Goal: Entertainment & Leisure: Consume media (video, audio)

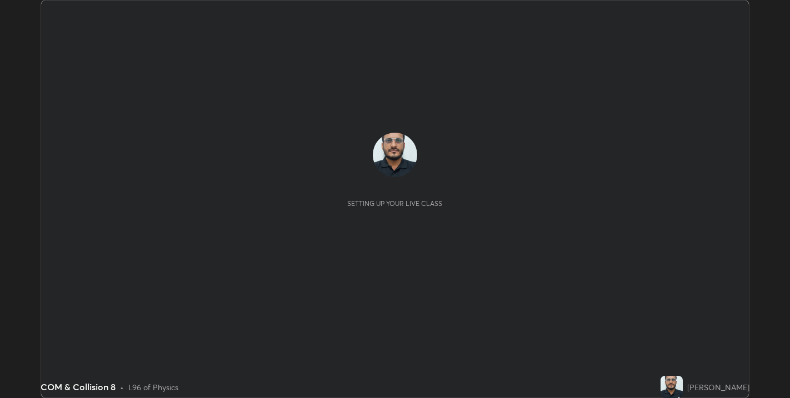
scroll to position [398, 790]
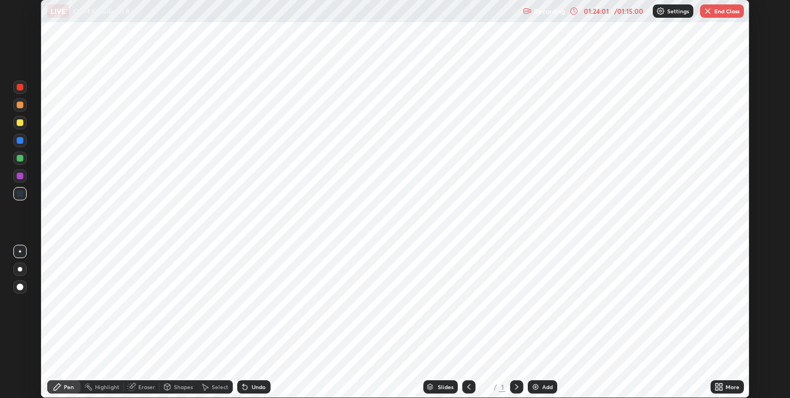
click at [707, 14] on img "button" at bounding box center [707, 11] width 9 height 9
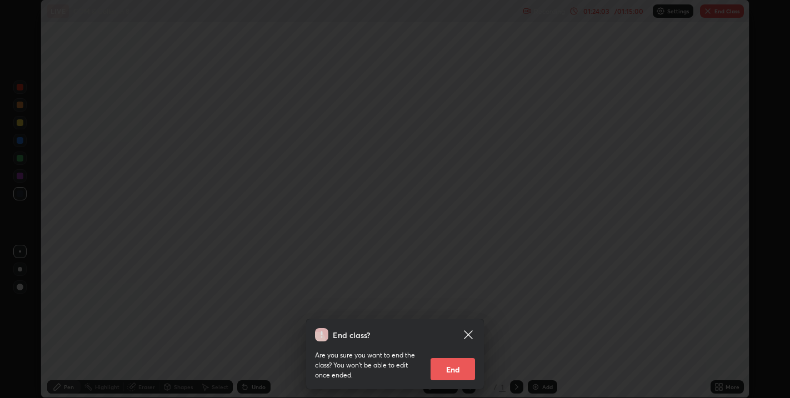
click at [449, 371] on button "End" at bounding box center [453, 369] width 44 height 22
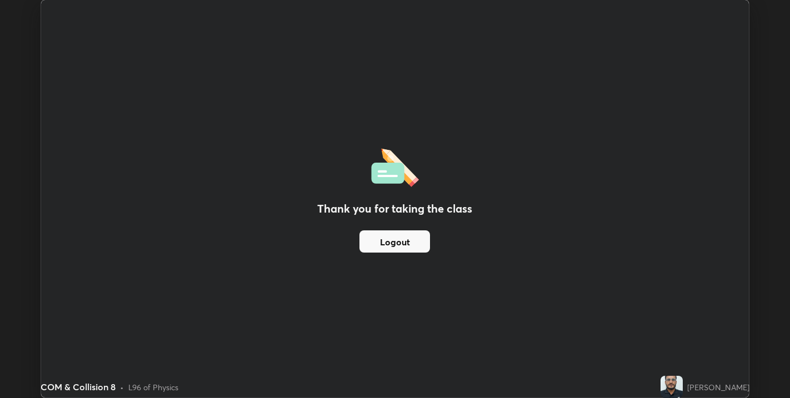
click at [343, 168] on div "Thank you for taking the class Logout" at bounding box center [395, 199] width 708 height 398
click at [334, 182] on div "Thank you for taking the class Logout" at bounding box center [395, 199] width 708 height 398
click at [383, 244] on button "Logout" at bounding box center [394, 242] width 71 height 22
click at [683, 386] on img at bounding box center [672, 387] width 22 height 22
click at [683, 393] on img at bounding box center [672, 387] width 22 height 22
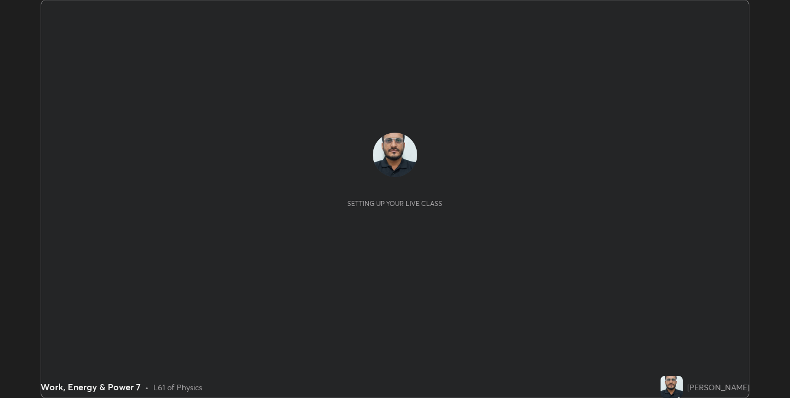
scroll to position [398, 790]
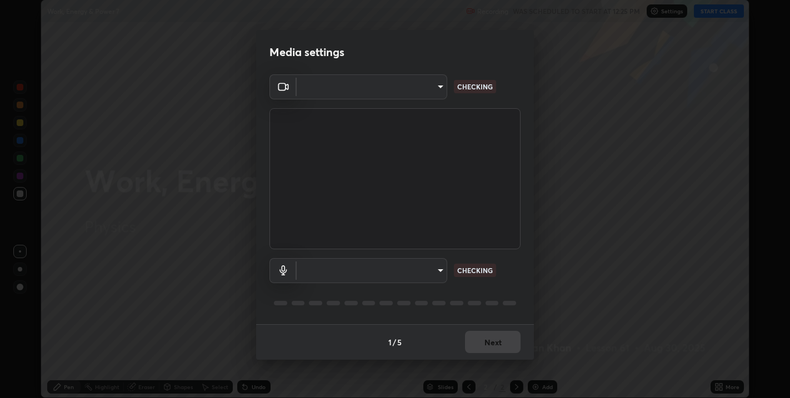
type input "67417adfccfa8b42c30ef4407fe4a6c493a28e79373338af571501226f50bce5"
type input "default"
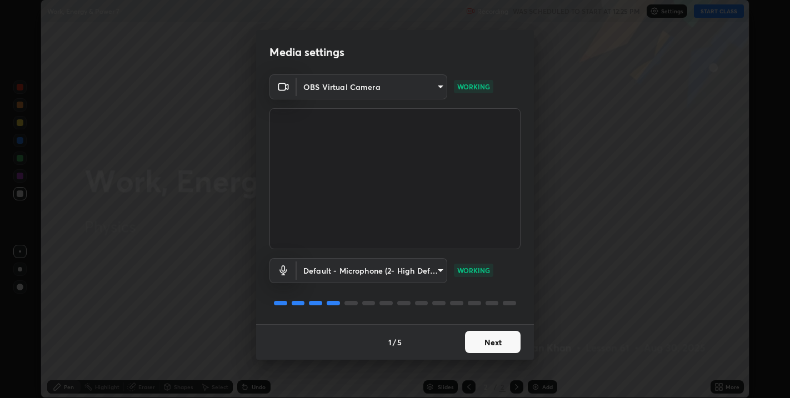
click at [483, 345] on button "Next" at bounding box center [493, 342] width 56 height 22
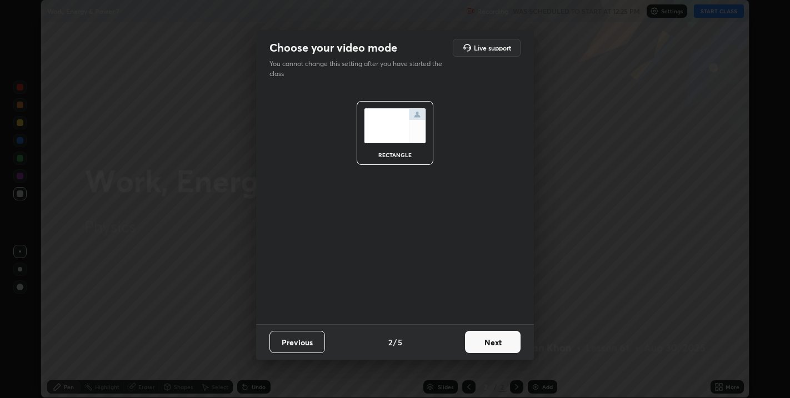
click at [483, 343] on button "Next" at bounding box center [493, 342] width 56 height 22
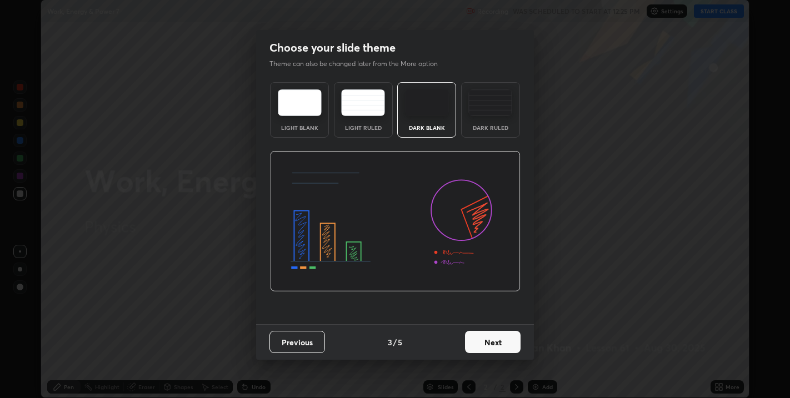
click at [483, 343] on button "Next" at bounding box center [493, 342] width 56 height 22
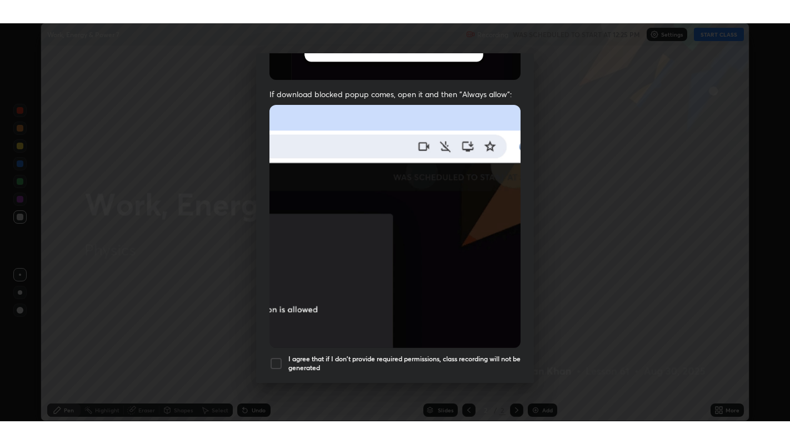
scroll to position [225, 0]
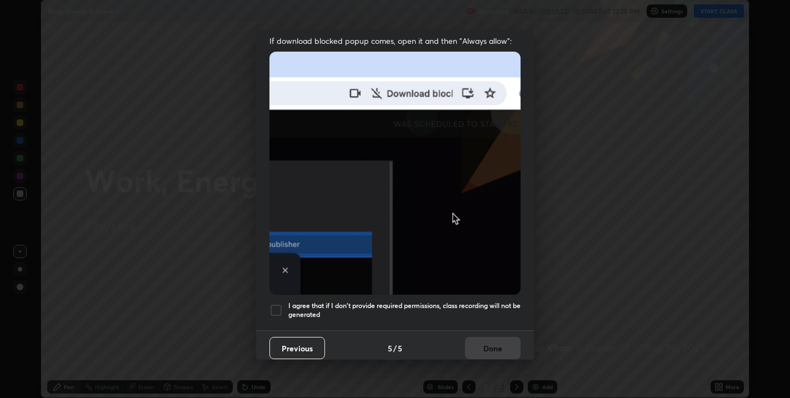
click at [274, 306] on div at bounding box center [275, 310] width 13 height 13
click at [487, 346] on button "Done" at bounding box center [493, 348] width 56 height 22
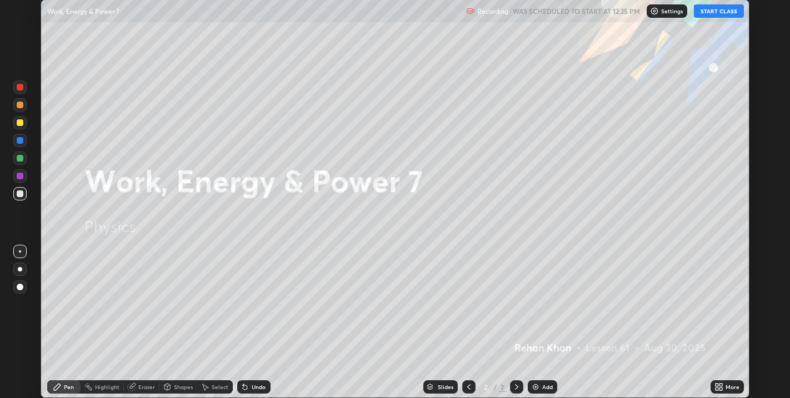
click at [712, 13] on button "START CLASS" at bounding box center [719, 10] width 50 height 13
click at [734, 386] on div "More" at bounding box center [733, 387] width 14 height 6
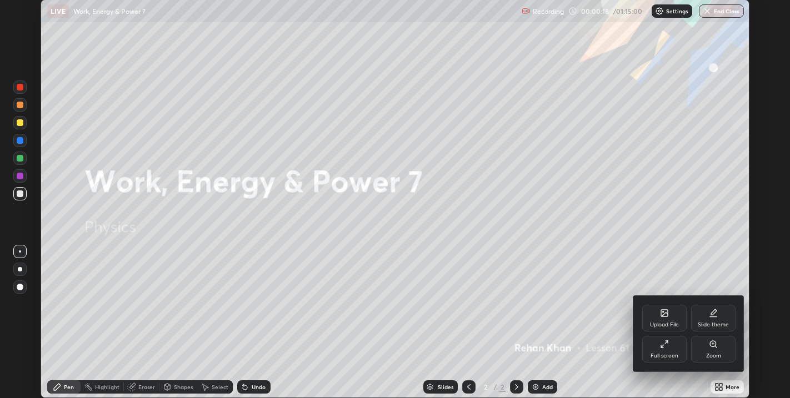
click at [677, 354] on div "Full screen" at bounding box center [665, 356] width 28 height 6
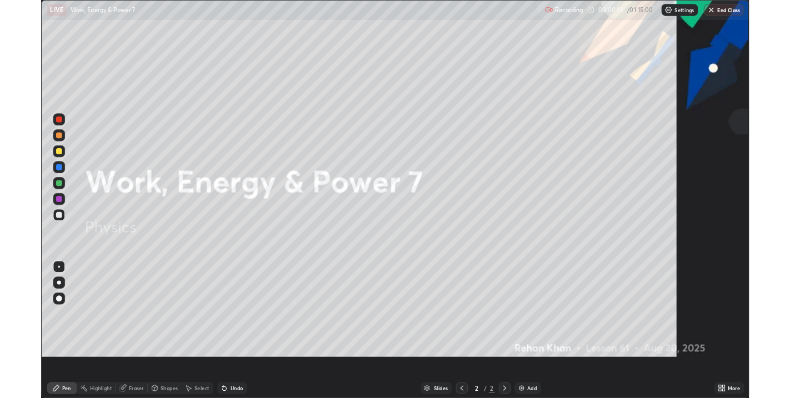
scroll to position [444, 790]
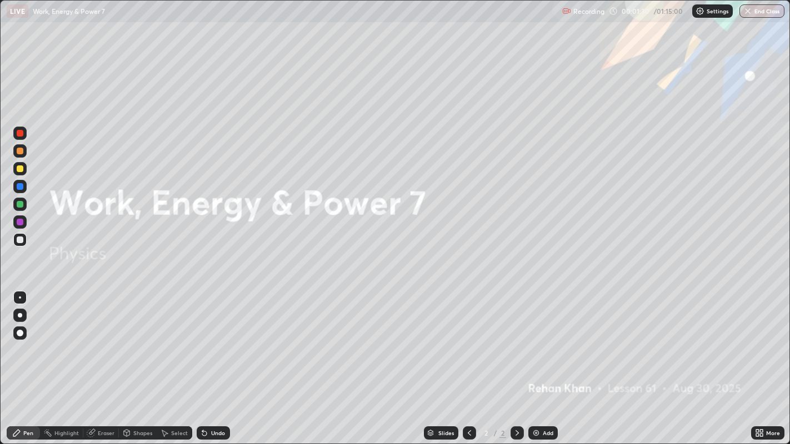
click at [544, 398] on div "Add" at bounding box center [548, 434] width 11 height 6
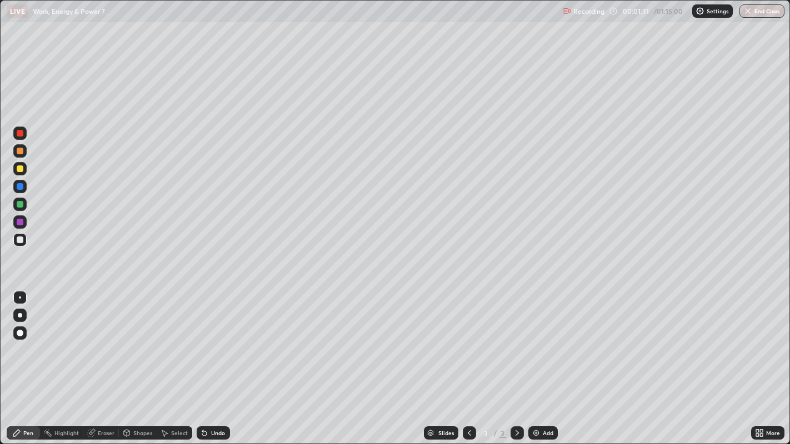
click at [19, 315] on div at bounding box center [20, 315] width 4 height 4
click at [19, 239] on div at bounding box center [20, 240] width 7 height 7
click at [21, 167] on div at bounding box center [20, 169] width 7 height 7
click at [19, 151] on div at bounding box center [20, 151] width 7 height 7
click at [19, 187] on div at bounding box center [20, 186] width 7 height 7
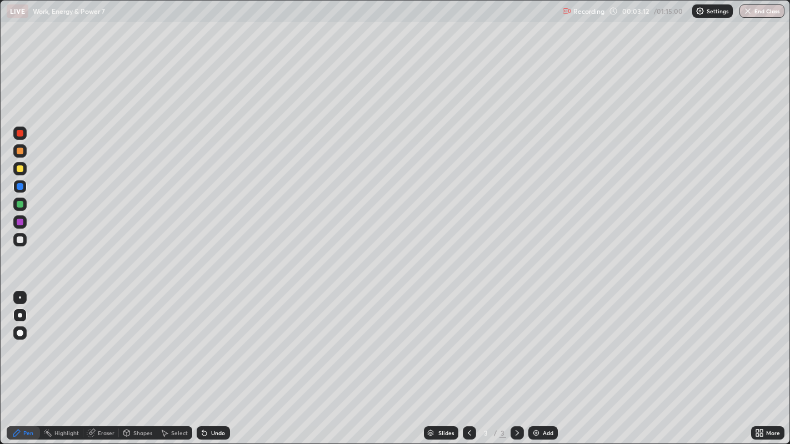
click at [22, 238] on div at bounding box center [20, 240] width 7 height 7
click at [19, 169] on div at bounding box center [20, 169] width 7 height 7
click at [19, 225] on div at bounding box center [20, 222] width 7 height 7
click at [19, 241] on div at bounding box center [20, 240] width 7 height 7
click at [211, 398] on div "Undo" at bounding box center [218, 434] width 14 height 6
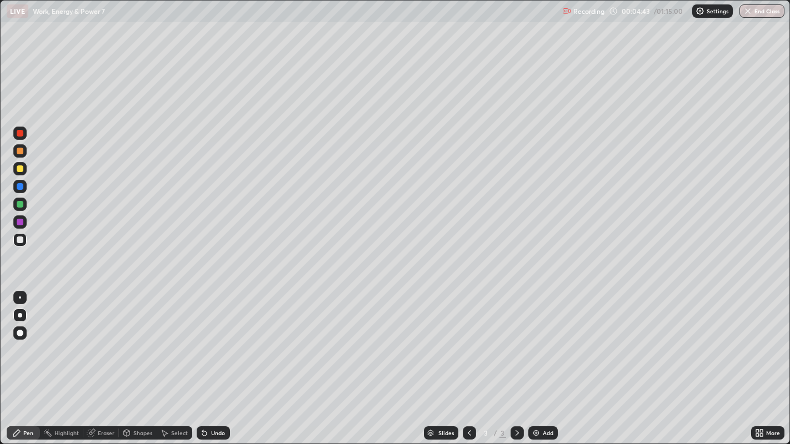
click at [209, 398] on div "Undo" at bounding box center [213, 433] width 33 height 13
click at [21, 169] on div at bounding box center [20, 169] width 7 height 7
click at [17, 242] on div at bounding box center [20, 240] width 7 height 7
click at [215, 398] on div "Undo" at bounding box center [218, 434] width 14 height 6
click at [214, 398] on div "Undo" at bounding box center [218, 434] width 14 height 6
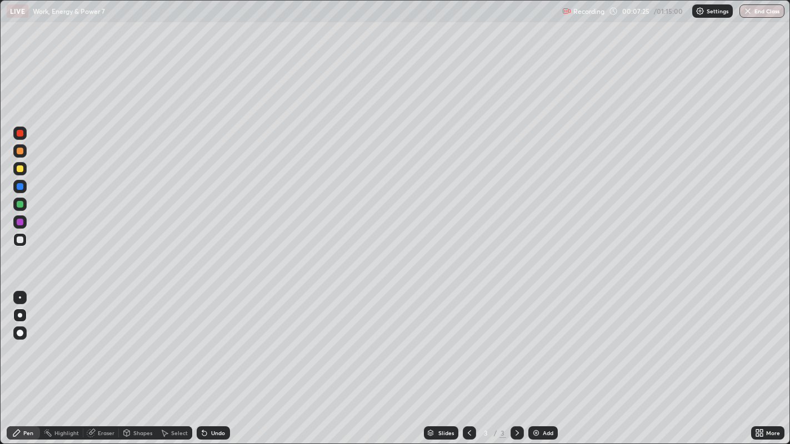
click at [214, 398] on div "Undo" at bounding box center [218, 434] width 14 height 6
click at [213, 398] on div "Undo" at bounding box center [218, 434] width 14 height 6
click at [211, 398] on div "Undo" at bounding box center [218, 434] width 14 height 6
click at [101, 398] on div "Eraser" at bounding box center [106, 434] width 17 height 6
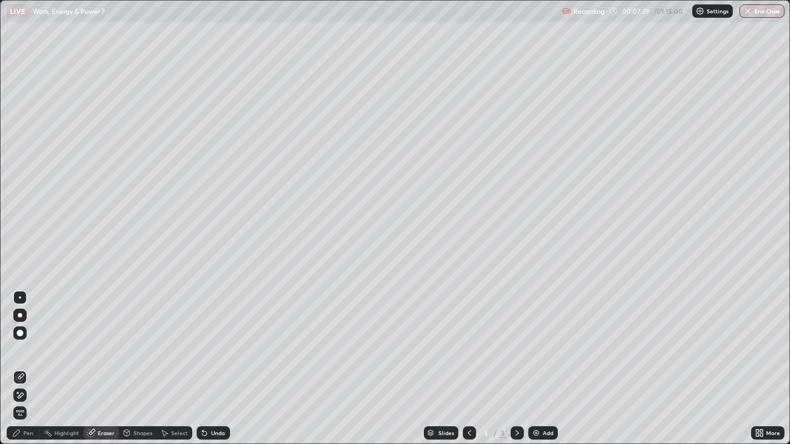
click at [27, 398] on div "Pen" at bounding box center [28, 434] width 10 height 6
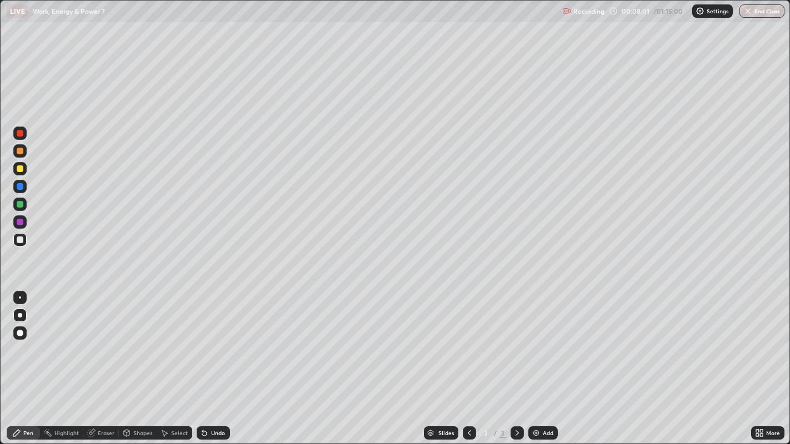
click at [19, 169] on div at bounding box center [20, 169] width 7 height 7
click at [21, 242] on div at bounding box center [20, 240] width 7 height 7
click at [214, 398] on div "Undo" at bounding box center [213, 433] width 33 height 13
click at [17, 171] on div at bounding box center [20, 169] width 7 height 7
click at [514, 398] on icon at bounding box center [517, 433] width 9 height 9
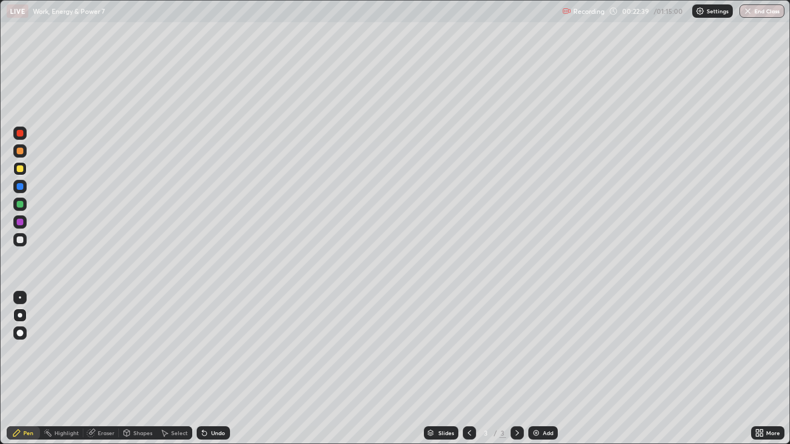
click at [543, 398] on div "Add" at bounding box center [548, 434] width 11 height 6
click at [469, 398] on icon at bounding box center [469, 433] width 9 height 9
click at [547, 398] on div "Add" at bounding box center [548, 434] width 11 height 6
click at [21, 240] on div at bounding box center [20, 240] width 7 height 7
click at [20, 169] on div at bounding box center [20, 169] width 7 height 7
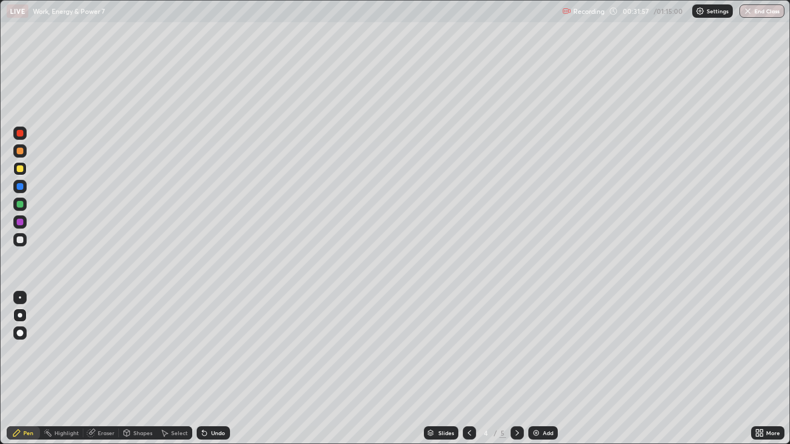
click at [21, 239] on div at bounding box center [20, 240] width 7 height 7
click at [214, 398] on div "Undo" at bounding box center [218, 434] width 14 height 6
click at [213, 398] on div "Undo" at bounding box center [218, 434] width 14 height 6
click at [212, 398] on div "Undo" at bounding box center [218, 434] width 14 height 6
click at [211, 398] on div "Undo" at bounding box center [218, 434] width 14 height 6
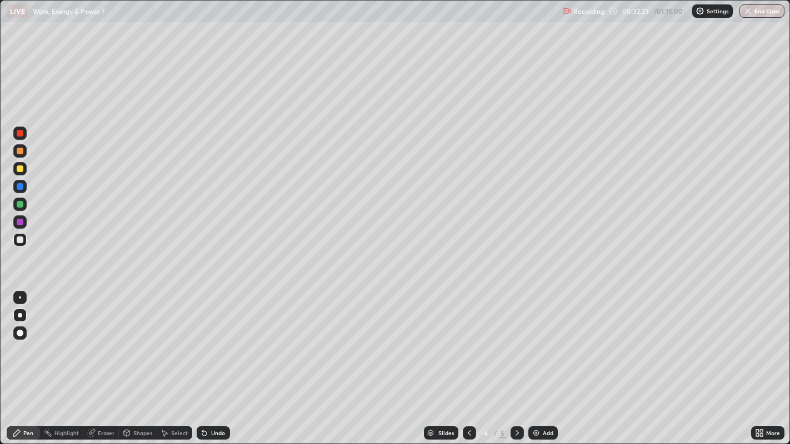
click at [213, 398] on div "Undo" at bounding box center [218, 434] width 14 height 6
click at [211, 398] on div "Undo" at bounding box center [218, 434] width 14 height 6
click at [19, 187] on div at bounding box center [20, 186] width 7 height 7
click at [19, 240] on div at bounding box center [20, 240] width 7 height 7
click at [216, 398] on div "Undo" at bounding box center [218, 434] width 14 height 6
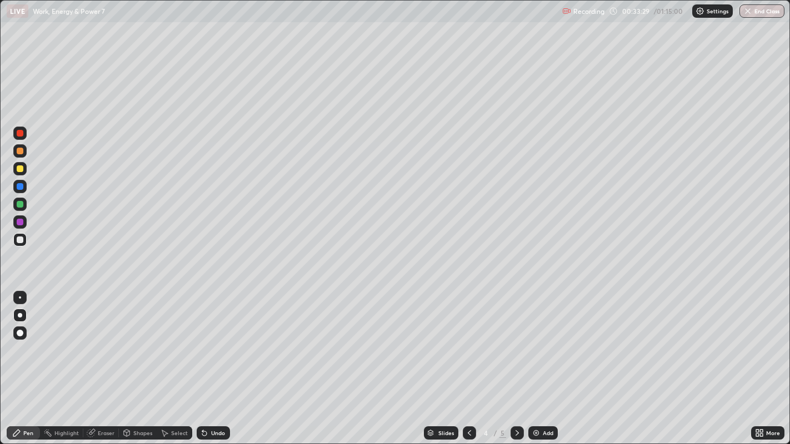
click at [216, 398] on div "Undo" at bounding box center [218, 434] width 14 height 6
click at [21, 238] on div at bounding box center [20, 240] width 7 height 7
click at [205, 398] on div "Undo" at bounding box center [213, 433] width 33 height 13
click at [206, 398] on div "Undo" at bounding box center [213, 433] width 33 height 13
click at [216, 398] on div "Undo" at bounding box center [218, 434] width 14 height 6
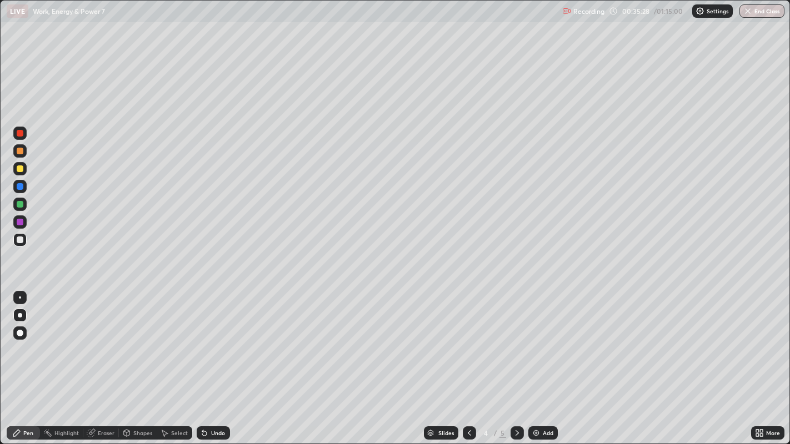
click at [144, 398] on div "Shapes" at bounding box center [142, 434] width 19 height 6
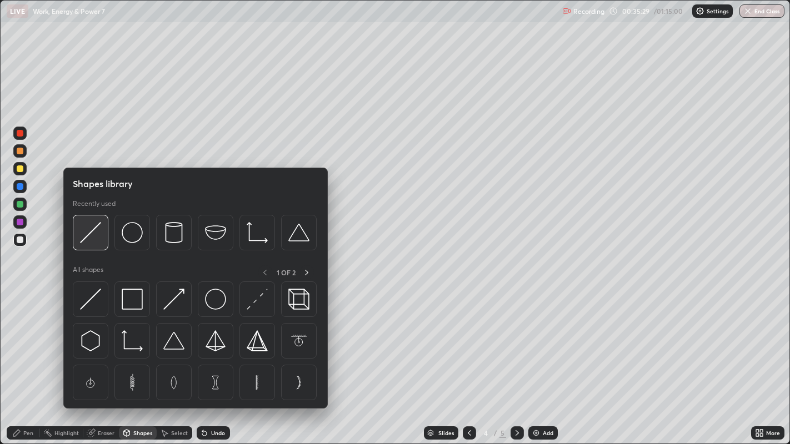
click at [86, 233] on img at bounding box center [90, 232] width 21 height 21
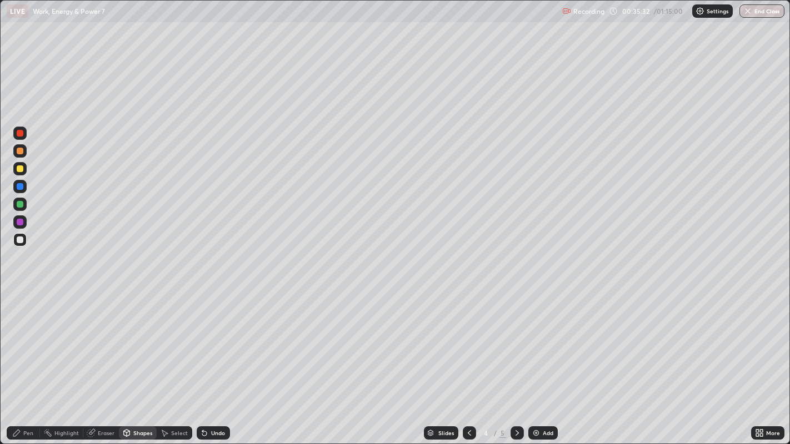
click at [19, 169] on div at bounding box center [20, 169] width 7 height 7
click at [21, 153] on div at bounding box center [20, 151] width 7 height 7
click at [21, 151] on div at bounding box center [20, 151] width 7 height 7
click at [26, 398] on div "Pen" at bounding box center [28, 434] width 10 height 6
click at [19, 241] on div at bounding box center [20, 240] width 7 height 7
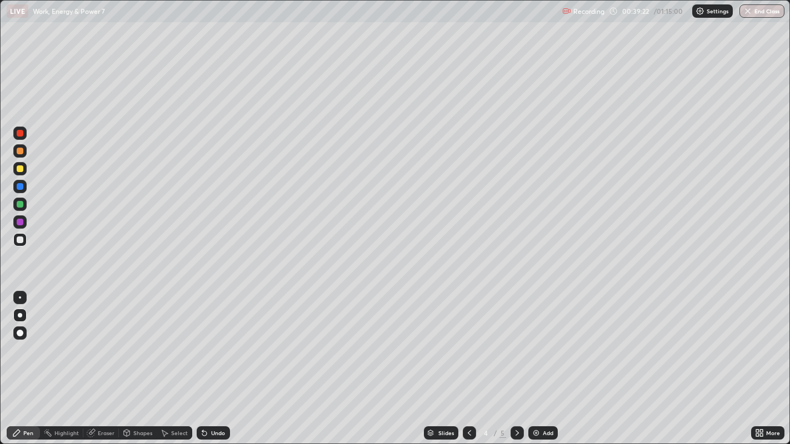
click at [19, 170] on div at bounding box center [20, 169] width 7 height 7
click at [35, 398] on div "Pen" at bounding box center [23, 433] width 33 height 22
click at [45, 398] on div "Highlight" at bounding box center [61, 433] width 43 height 13
click at [23, 398] on div at bounding box center [20, 413] width 18 height 18
click at [537, 398] on div "Add" at bounding box center [542, 433] width 29 height 13
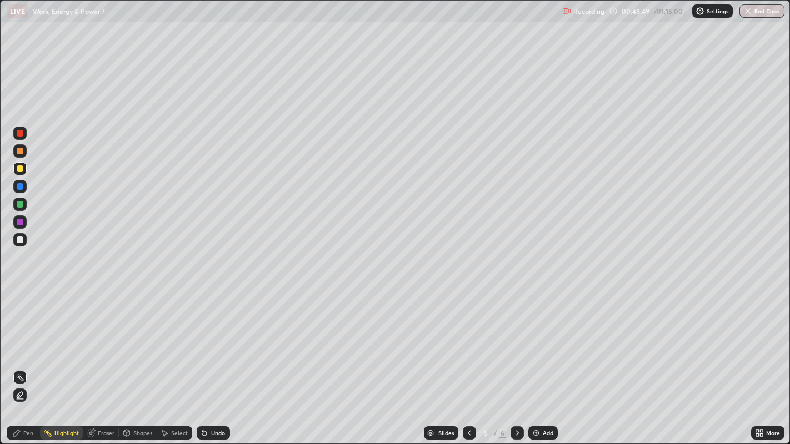
click at [18, 238] on div at bounding box center [20, 240] width 7 height 7
click at [26, 398] on div "Pen" at bounding box center [28, 434] width 10 height 6
click at [19, 239] on div at bounding box center [20, 240] width 7 height 7
click at [19, 169] on div at bounding box center [20, 169] width 7 height 7
click at [99, 398] on div "Eraser" at bounding box center [106, 434] width 17 height 6
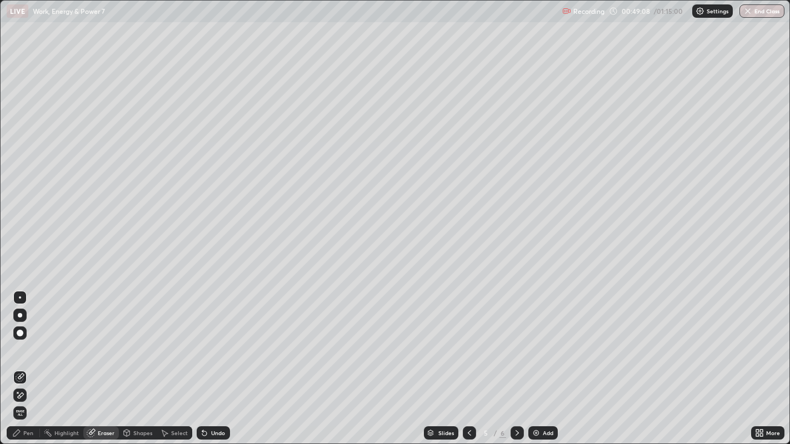
click at [24, 398] on div "Pen" at bounding box center [28, 434] width 10 height 6
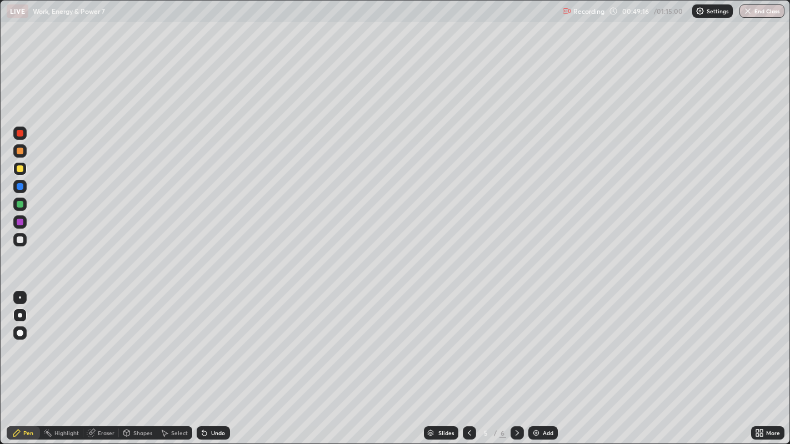
click at [20, 238] on div at bounding box center [20, 240] width 7 height 7
click at [21, 170] on div at bounding box center [20, 169] width 7 height 7
click at [137, 398] on div "Shapes" at bounding box center [142, 434] width 19 height 6
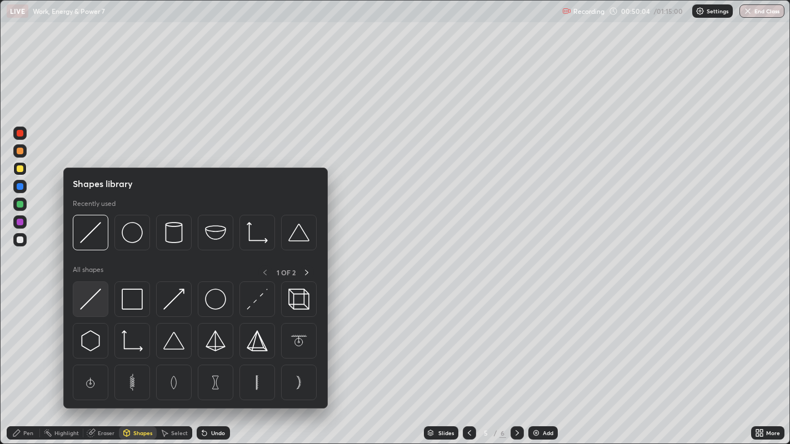
click at [86, 302] on img at bounding box center [90, 299] width 21 height 21
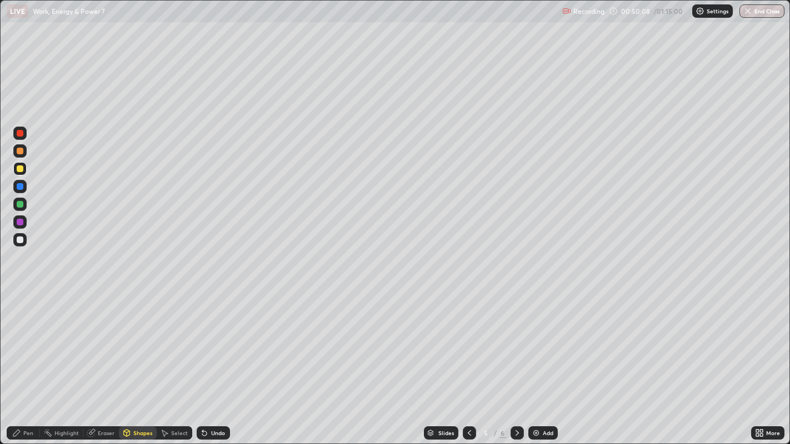
click at [209, 398] on div "Undo" at bounding box center [213, 433] width 33 height 13
click at [19, 241] on div at bounding box center [20, 240] width 7 height 7
click at [25, 398] on div "Pen" at bounding box center [28, 434] width 10 height 6
click at [19, 169] on div at bounding box center [20, 169] width 7 height 7
click at [20, 238] on div at bounding box center [20, 240] width 7 height 7
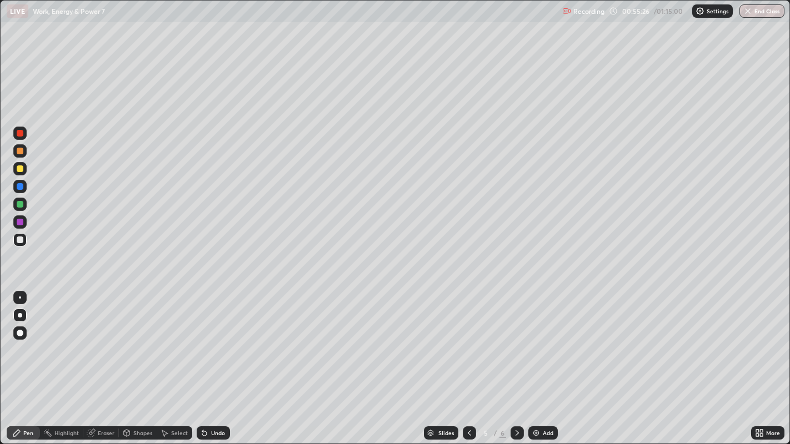
click at [536, 398] on img at bounding box center [536, 433] width 9 height 9
click at [19, 242] on div at bounding box center [20, 240] width 7 height 7
click at [468, 398] on icon at bounding box center [469, 433] width 9 height 9
click at [516, 398] on icon at bounding box center [517, 433] width 9 height 9
click at [97, 398] on div "Eraser" at bounding box center [101, 433] width 36 height 13
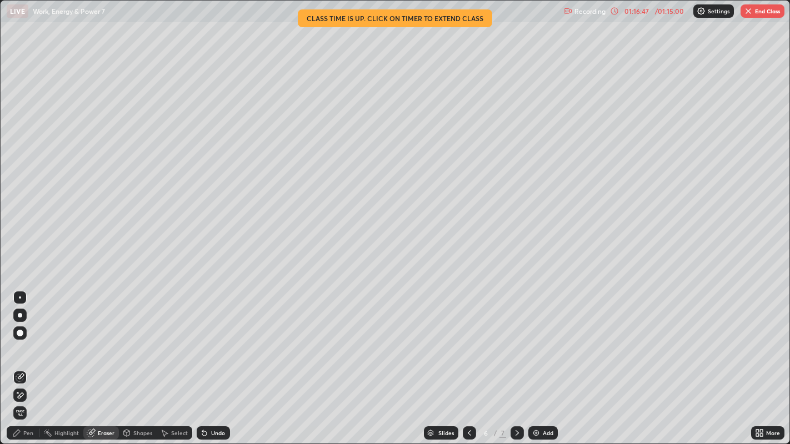
click at [755, 13] on button "End Class" at bounding box center [763, 10] width 44 height 13
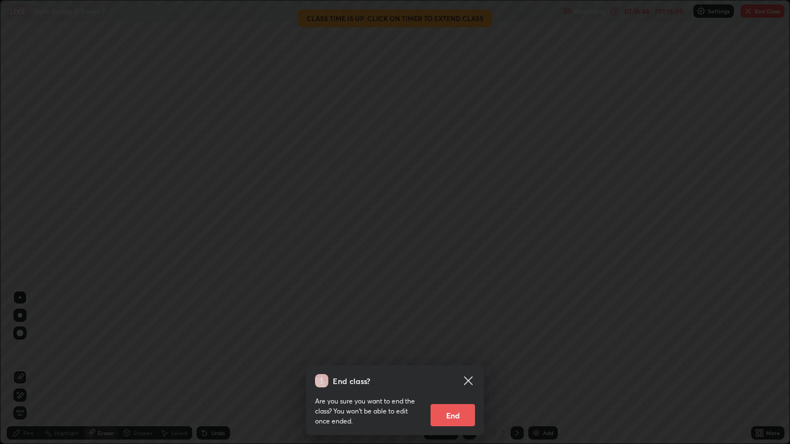
click at [464, 398] on button "End" at bounding box center [453, 415] width 44 height 22
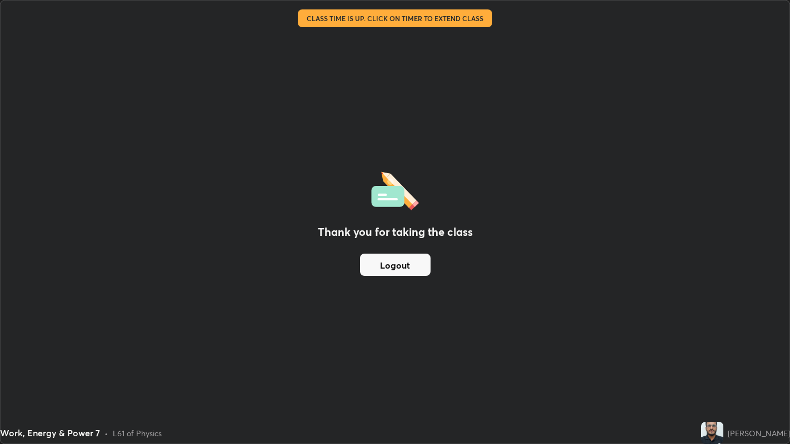
click at [442, 340] on div "Thank you for taking the class Logout" at bounding box center [395, 222] width 789 height 443
click at [400, 266] on button "Logout" at bounding box center [395, 265] width 71 height 22
click at [378, 269] on button "Logout" at bounding box center [395, 265] width 71 height 22
click at [376, 270] on button "Logout" at bounding box center [395, 265] width 71 height 22
click at [376, 269] on button "Logout" at bounding box center [395, 265] width 71 height 22
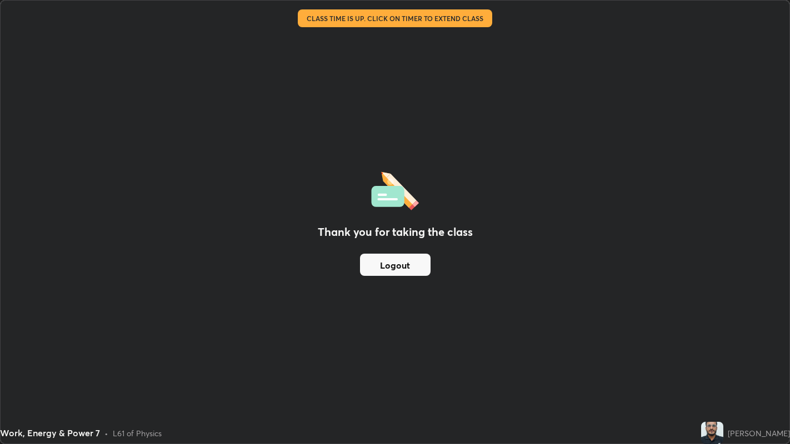
click at [377, 268] on button "Logout" at bounding box center [395, 265] width 71 height 22
click at [375, 268] on button "Logout" at bounding box center [395, 265] width 71 height 22
click at [374, 266] on button "Logout" at bounding box center [395, 265] width 71 height 22
click at [372, 266] on button "Logout" at bounding box center [395, 265] width 71 height 22
click at [371, 266] on button "Logout" at bounding box center [395, 265] width 71 height 22
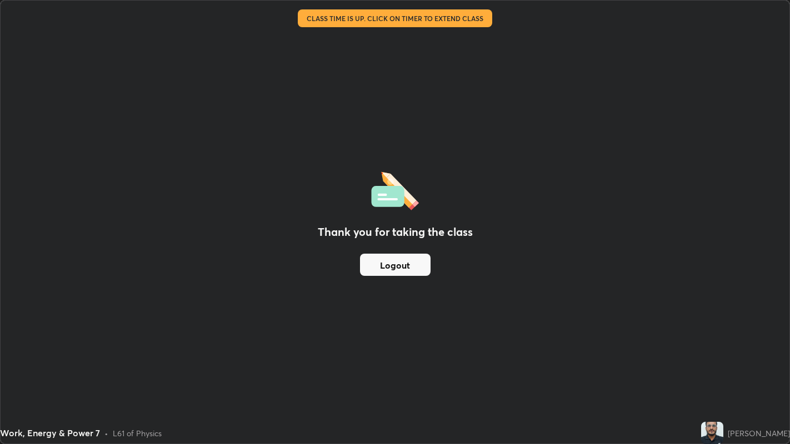
click at [393, 265] on button "Logout" at bounding box center [395, 265] width 71 height 22
click at [745, 398] on div "[PERSON_NAME]" at bounding box center [745, 433] width 89 height 22
click at [607, 398] on div "Work, Energy & Power 7 • L61 of Physics" at bounding box center [348, 433] width 697 height 22
click at [0, 302] on div "Thank you for taking the class Logout Setting up your live class Class time is …" at bounding box center [395, 222] width 790 height 444
click at [748, 326] on div "Thank you for taking the class Logout" at bounding box center [395, 222] width 789 height 443
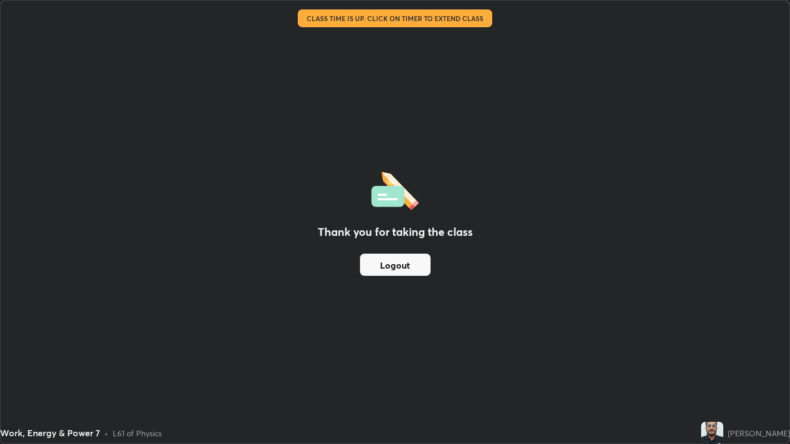
click at [422, 267] on button "Logout" at bounding box center [395, 265] width 71 height 22
click at [409, 264] on button "Logout" at bounding box center [395, 265] width 71 height 22
click at [407, 266] on button "Logout" at bounding box center [395, 265] width 71 height 22
click at [406, 267] on button "Logout" at bounding box center [395, 265] width 71 height 22
click at [395, 264] on button "Logout" at bounding box center [395, 265] width 71 height 22
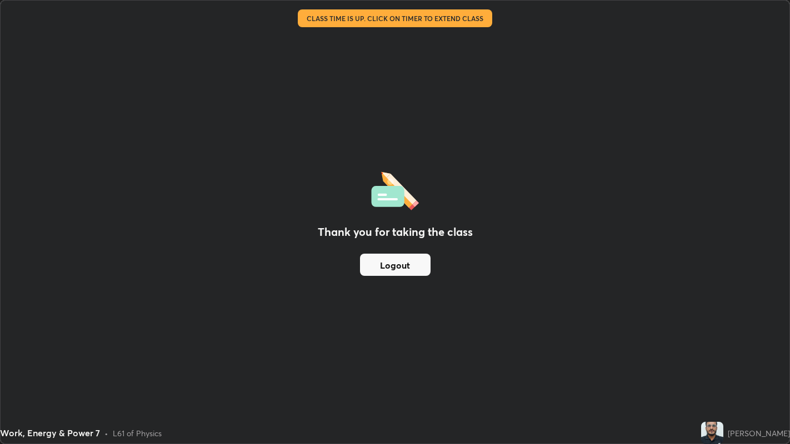
click at [394, 269] on button "Logout" at bounding box center [395, 265] width 71 height 22
click at [398, 266] on button "Logout" at bounding box center [395, 265] width 71 height 22
click at [395, 266] on button "Logout" at bounding box center [395, 265] width 71 height 22
click at [392, 268] on button "Logout" at bounding box center [395, 265] width 71 height 22
click at [389, 262] on button "Logout" at bounding box center [395, 265] width 71 height 22
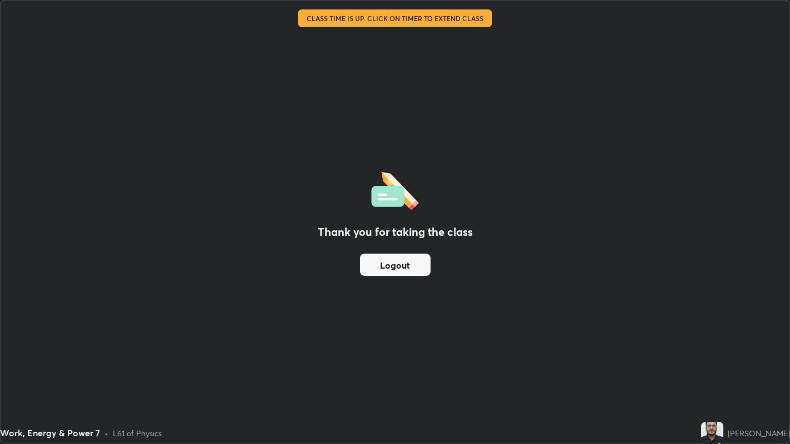
click at [386, 269] on button "Logout" at bounding box center [395, 265] width 71 height 22
click at [385, 268] on button "Logout" at bounding box center [395, 265] width 71 height 22
click at [385, 264] on button "Logout" at bounding box center [395, 265] width 71 height 22
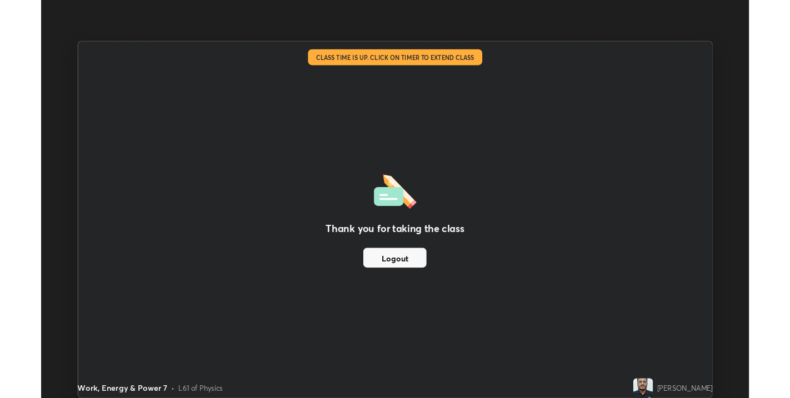
scroll to position [55156, 54765]
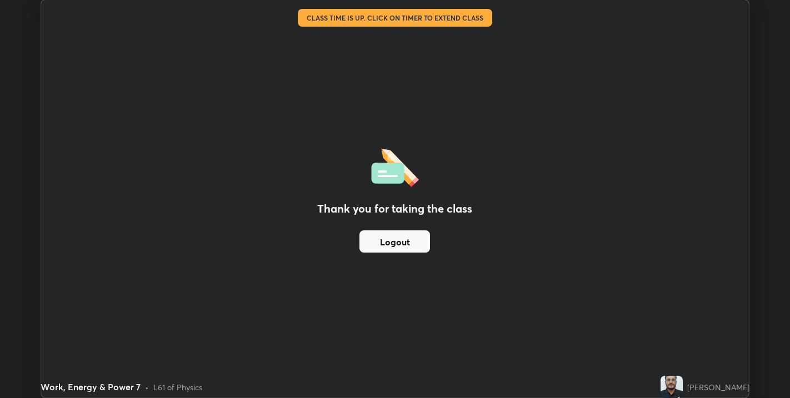
click at [395, 248] on button "Logout" at bounding box center [394, 242] width 71 height 22
click at [423, 246] on button "Logout" at bounding box center [394, 242] width 71 height 22
click at [423, 247] on button "Logout" at bounding box center [394, 242] width 71 height 22
